Goal: Navigation & Orientation: Find specific page/section

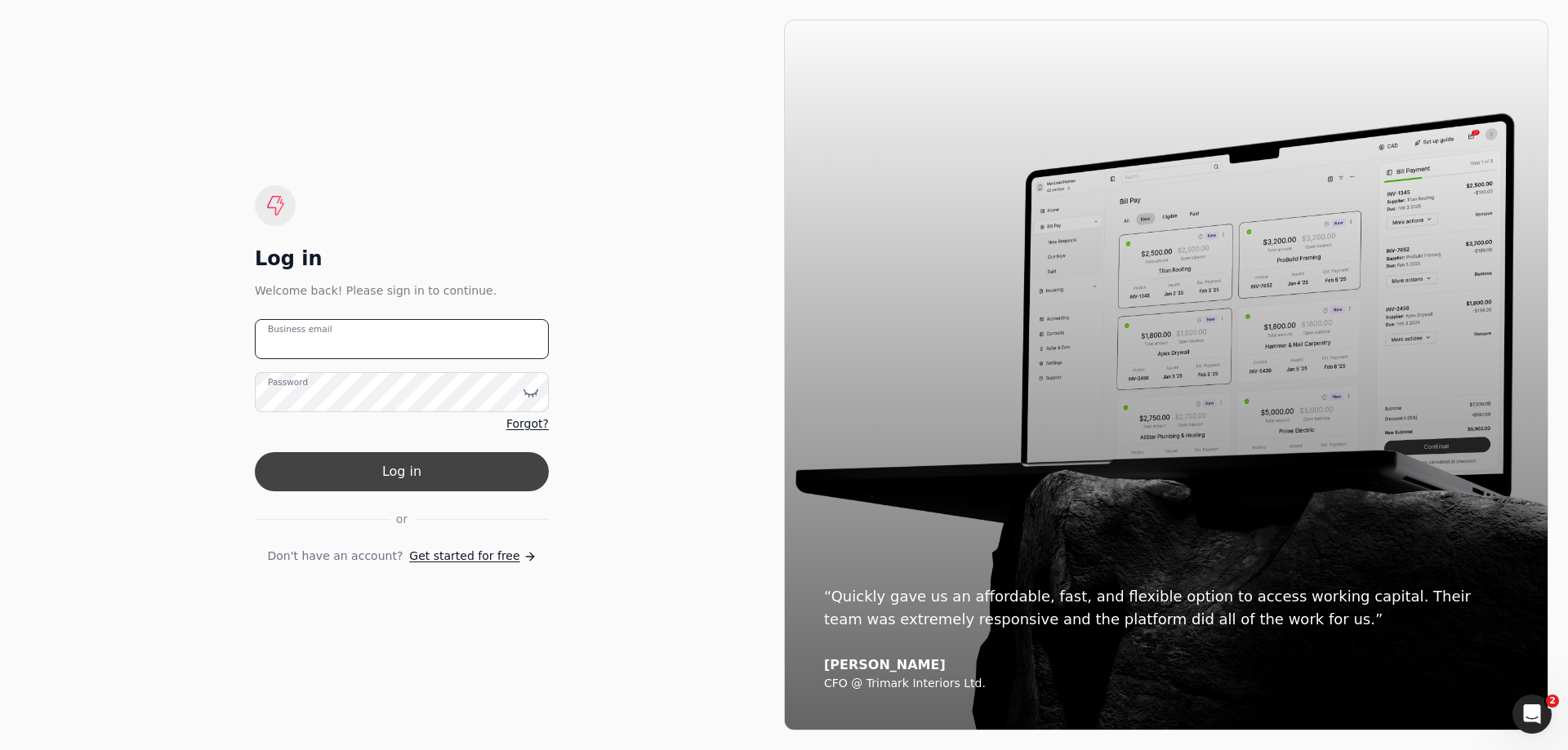
type email "[EMAIL_ADDRESS][PERSON_NAME][DOMAIN_NAME]"
click at [358, 477] on button "Log in" at bounding box center [401, 471] width 294 height 39
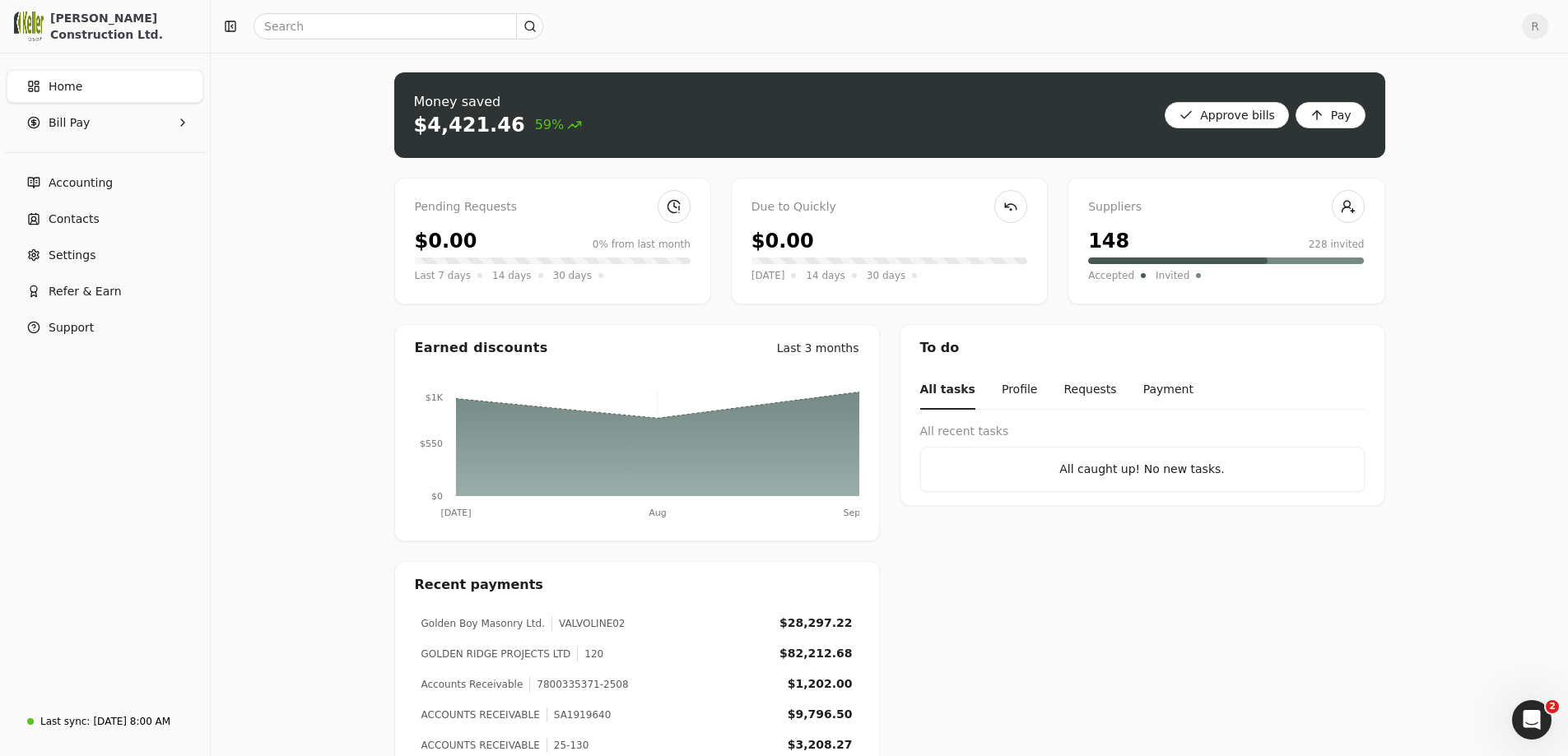
click at [468, 629] on div "Golden Boy Masonry Ltd." at bounding box center [483, 624] width 124 height 15
click at [77, 174] on span "Accounting" at bounding box center [80, 183] width 64 height 17
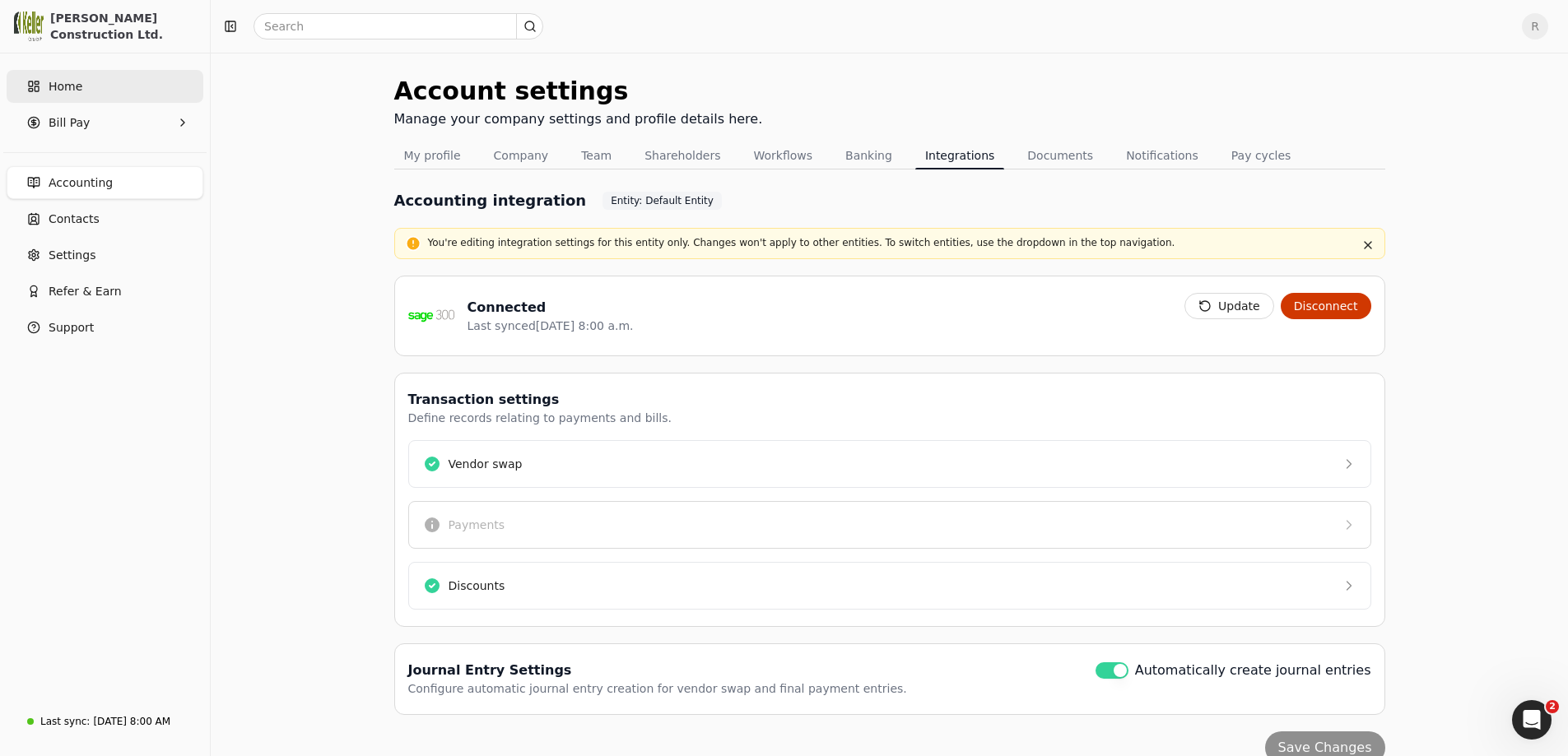
click at [67, 73] on link "Home" at bounding box center [105, 86] width 196 height 33
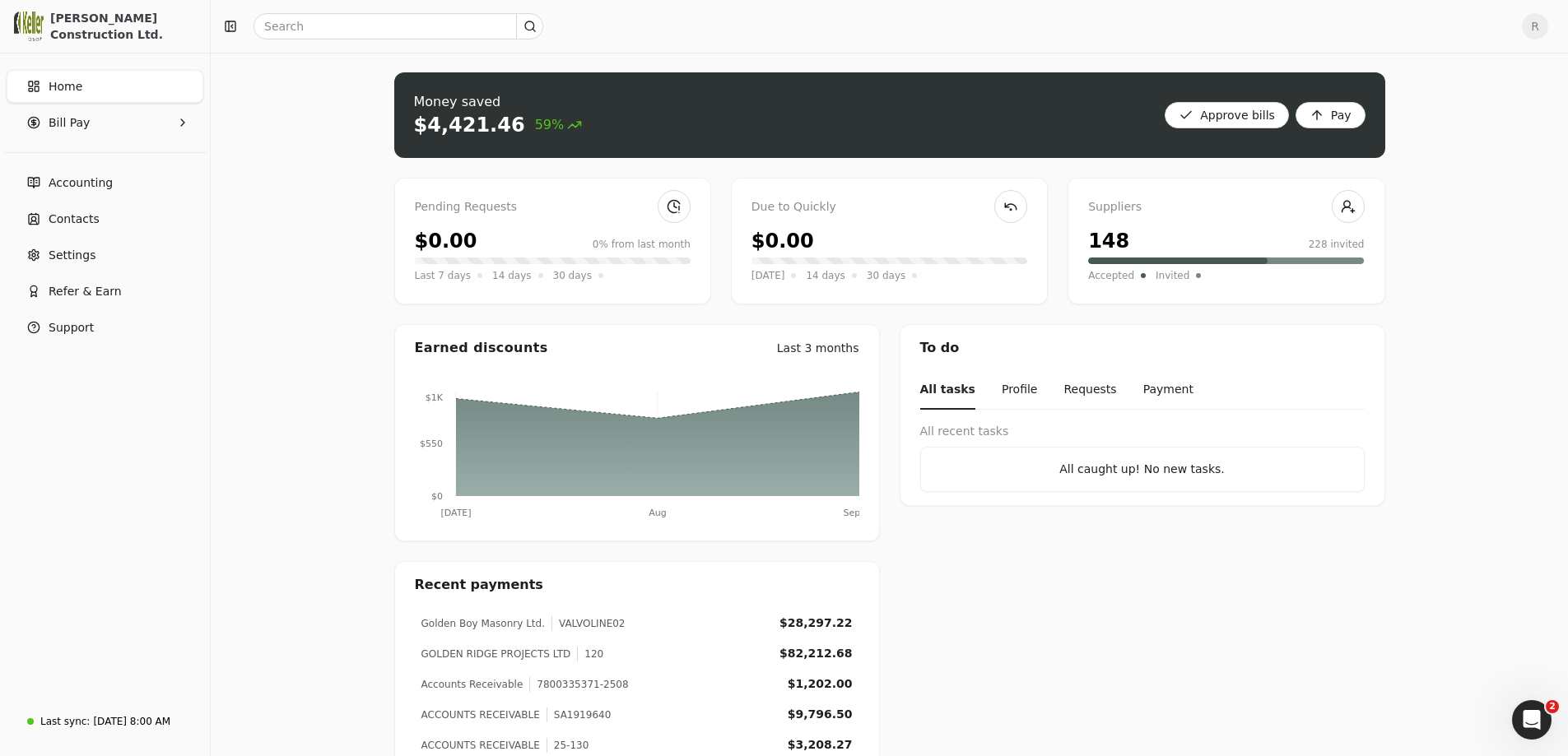
click at [538, 113] on div "$4,421.46 59%" at bounding box center [498, 124] width 168 height 26
